Goal: Find specific page/section: Find specific page/section

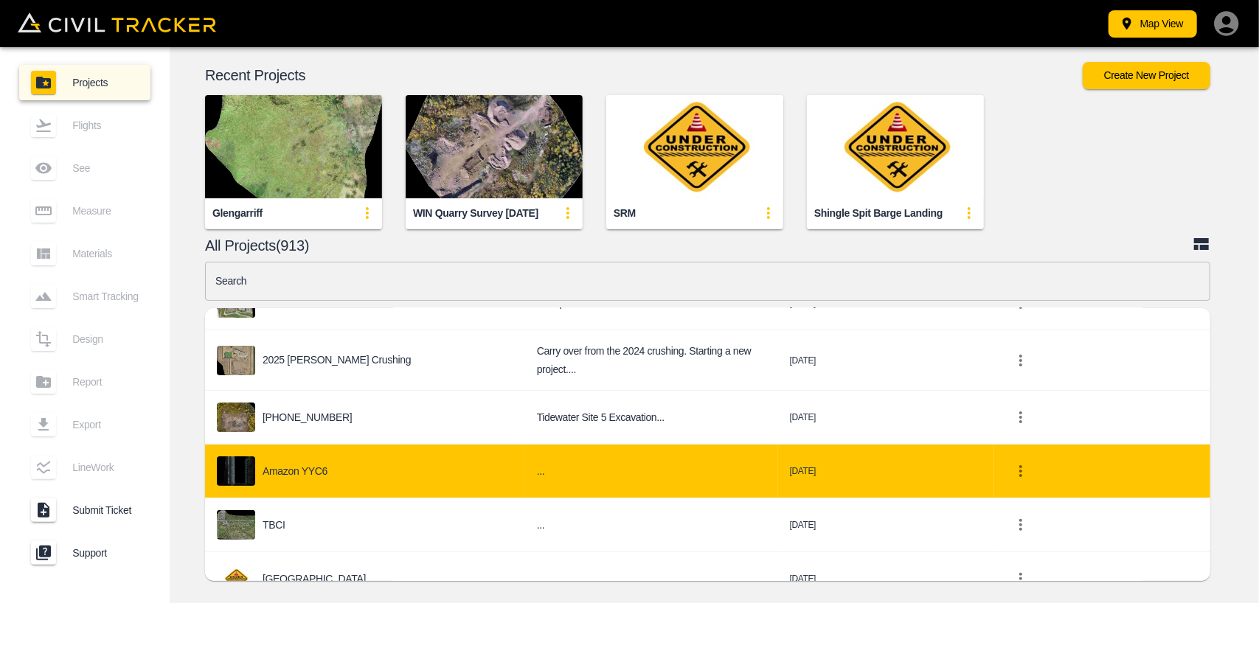
scroll to position [295, 0]
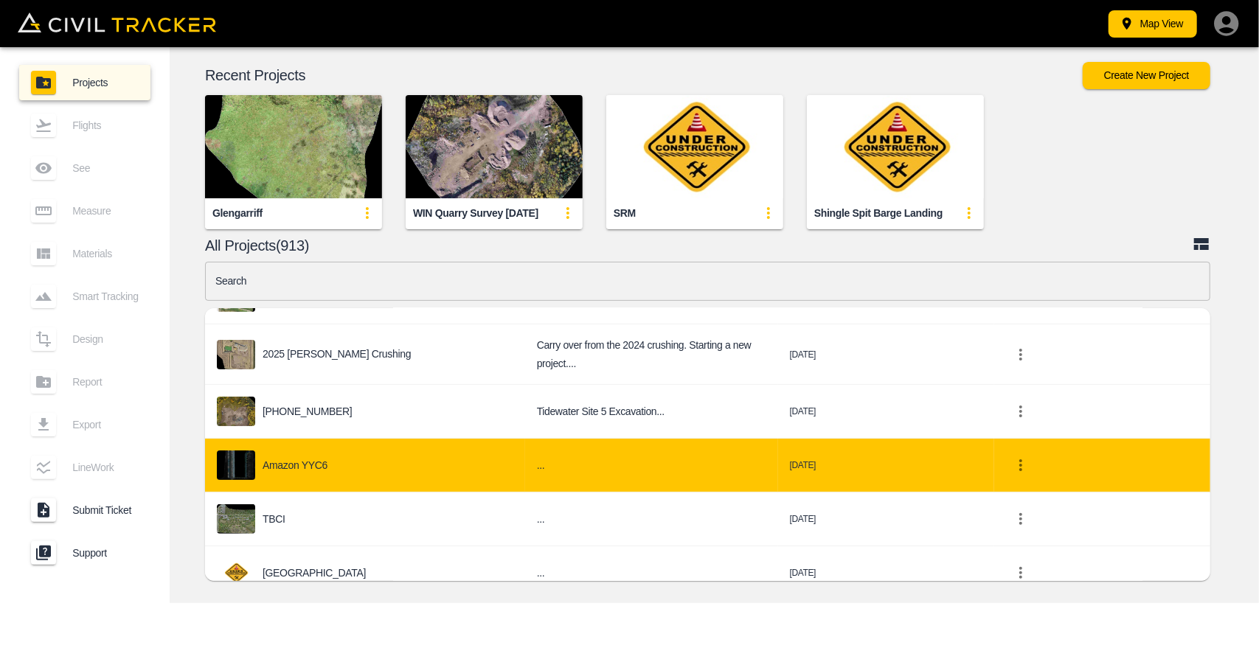
click at [371, 477] on td "Amazon YYC6" at bounding box center [365, 466] width 320 height 54
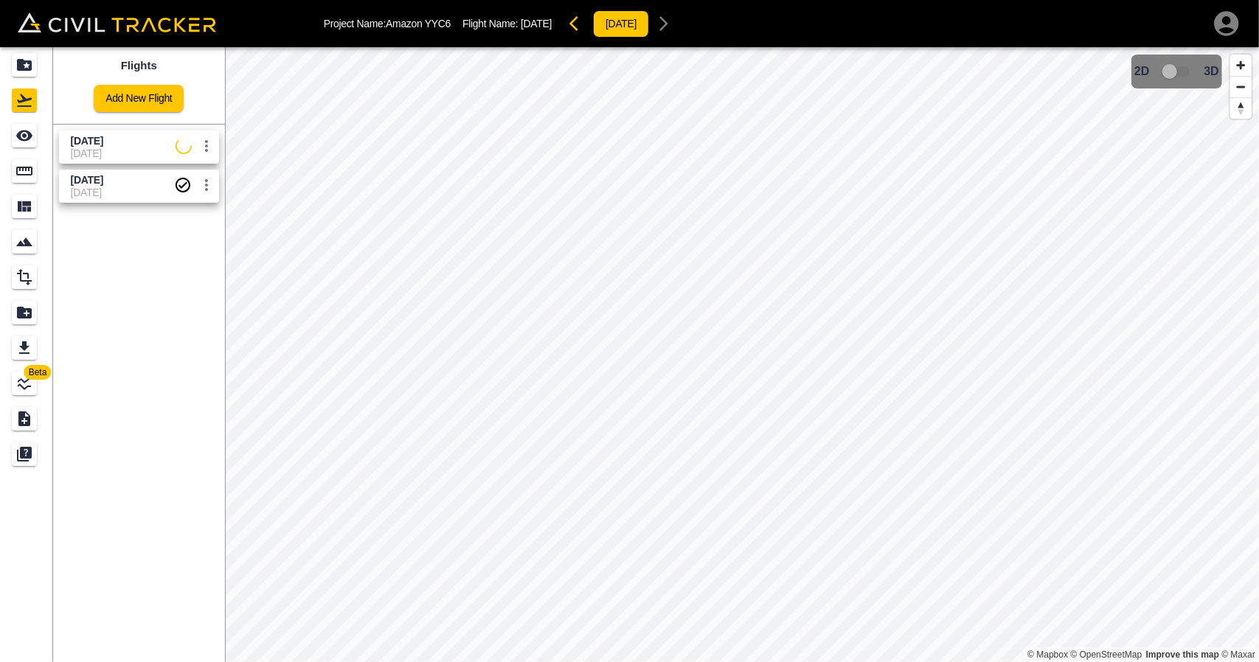
click at [120, 150] on span "[DATE]" at bounding box center [123, 154] width 105 height 12
click at [15, 143] on icon "See" at bounding box center [24, 136] width 18 height 18
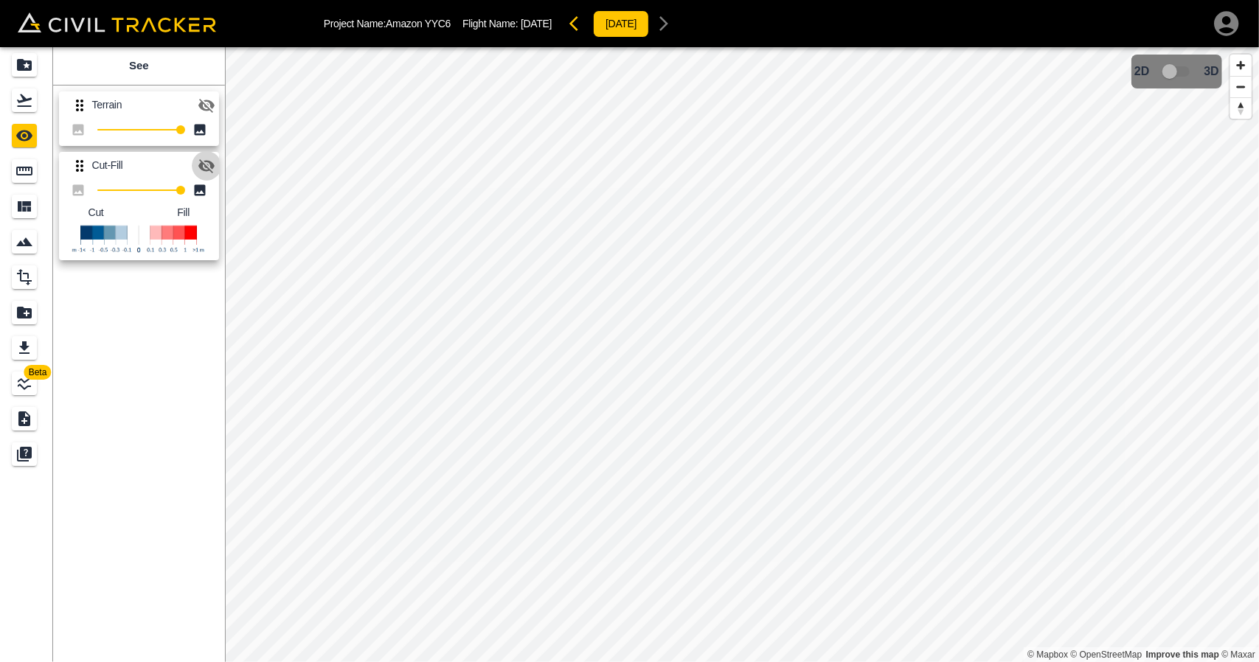
click at [209, 161] on icon "button" at bounding box center [206, 166] width 16 height 14
click at [212, 146] on div "Cut-Fill 100 Cut Fill" at bounding box center [136, 203] width 166 height 115
click at [199, 108] on icon "button" at bounding box center [207, 106] width 18 height 18
drag, startPoint x: 35, startPoint y: 104, endPoint x: 32, endPoint y: 93, distance: 11.5
click at [35, 104] on div "Flights" at bounding box center [24, 101] width 25 height 24
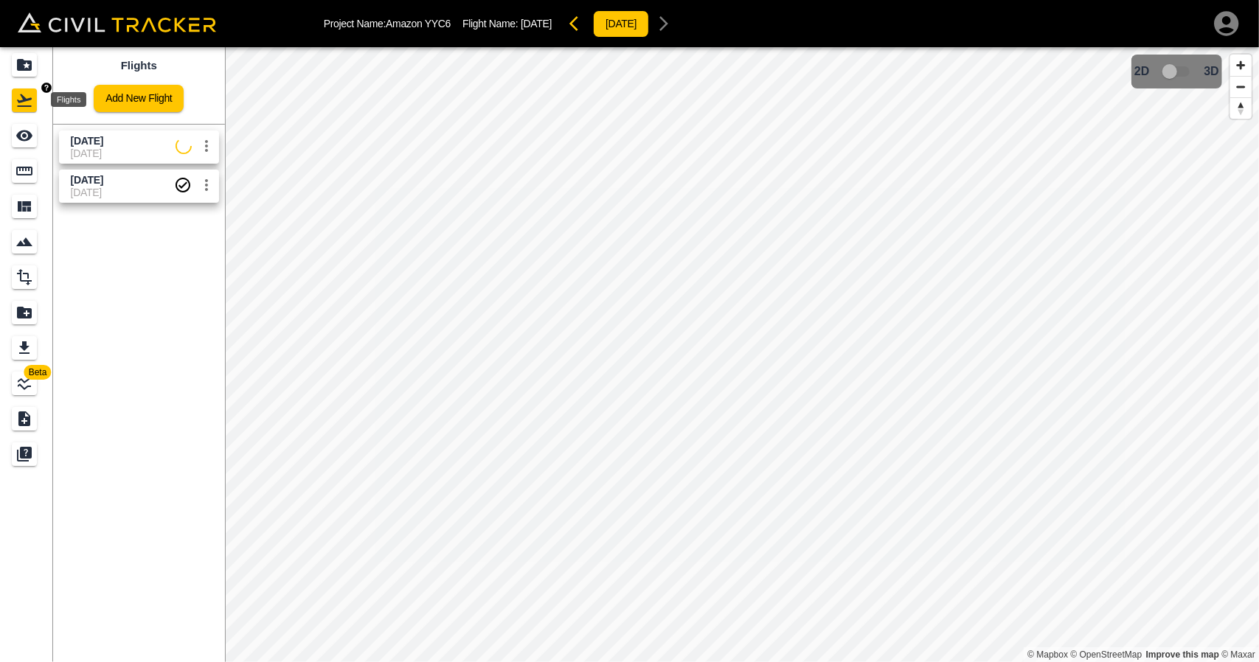
click at [29, 77] on link at bounding box center [26, 64] width 53 height 35
